Goal: Find specific page/section: Find specific page/section

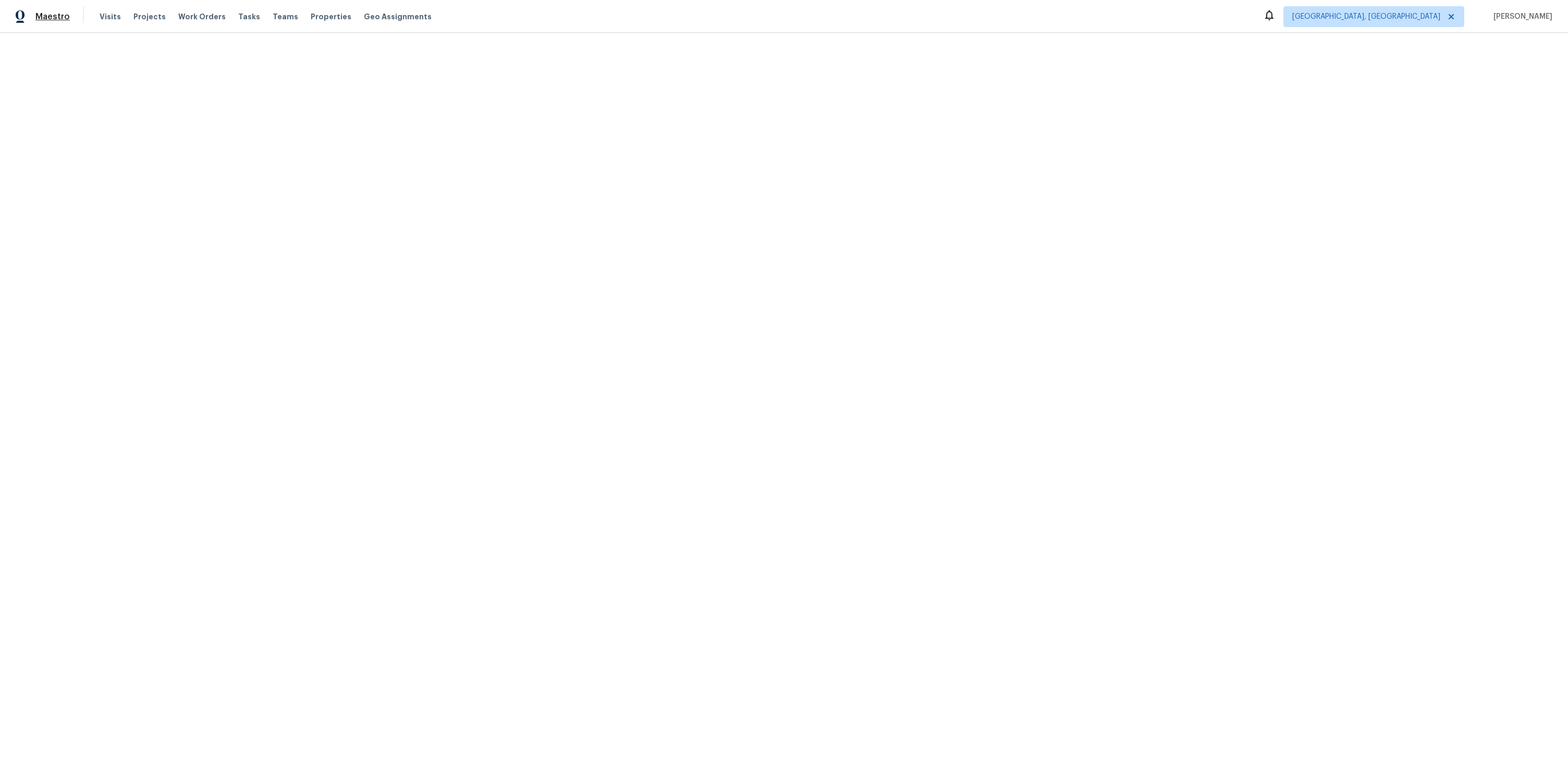
click at [46, 16] on span "Maestro" at bounding box center [52, 16] width 35 height 10
